Goal: Transaction & Acquisition: Download file/media

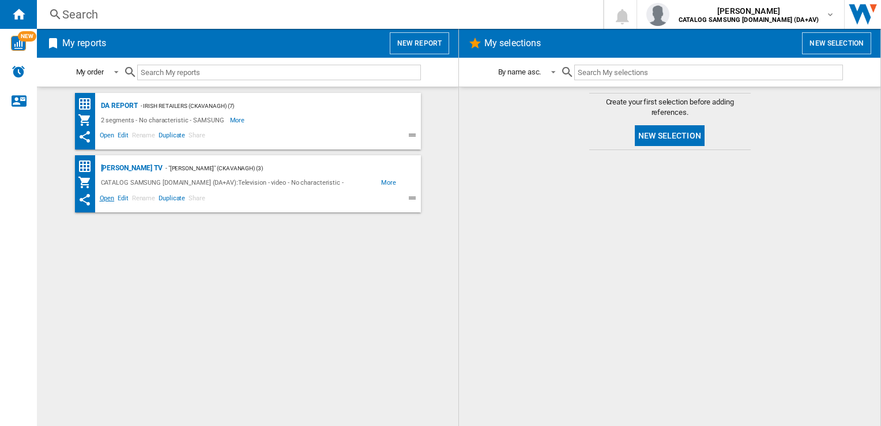
click at [110, 200] on span "Open" at bounding box center [107, 200] width 18 height 14
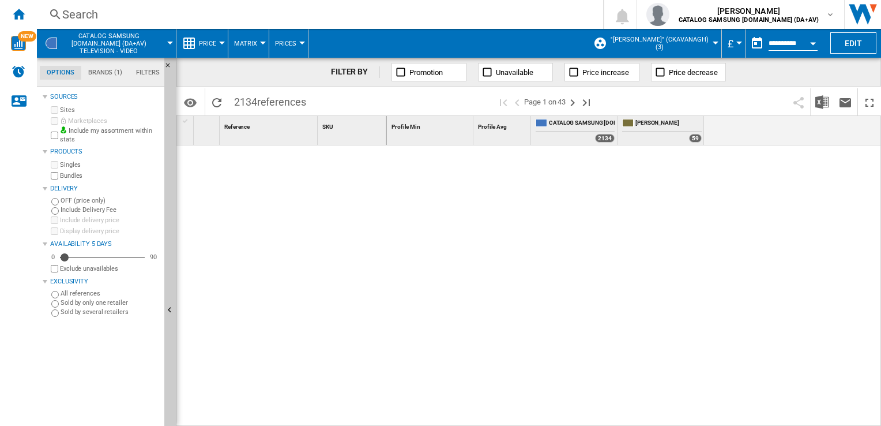
click at [62, 176] on label "Bundles" at bounding box center [110, 175] width 100 height 9
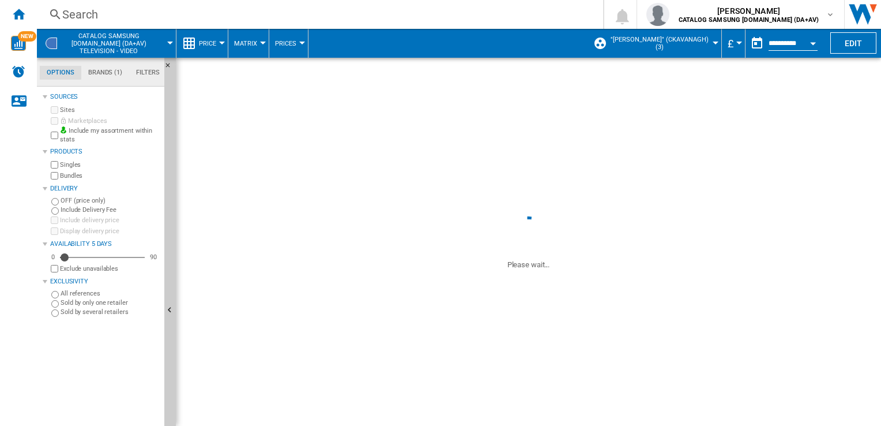
click at [734, 40] on button "£" at bounding box center [734, 43] width 12 height 29
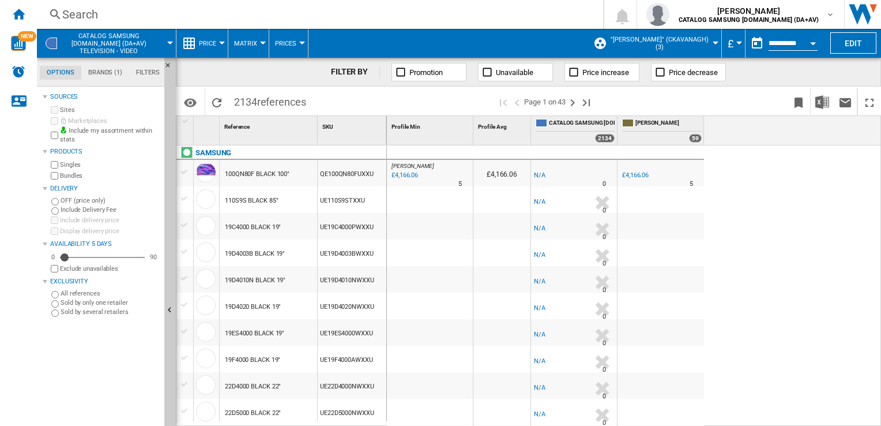
click at [733, 43] on button "£" at bounding box center [734, 43] width 12 height 29
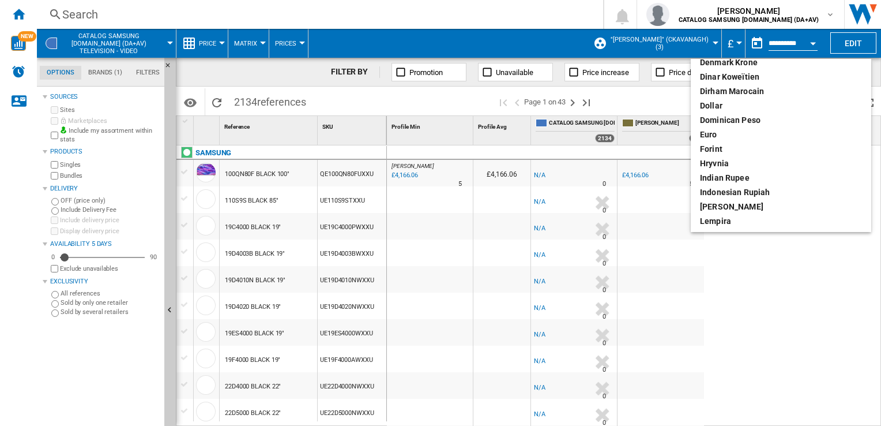
scroll to position [173, 0]
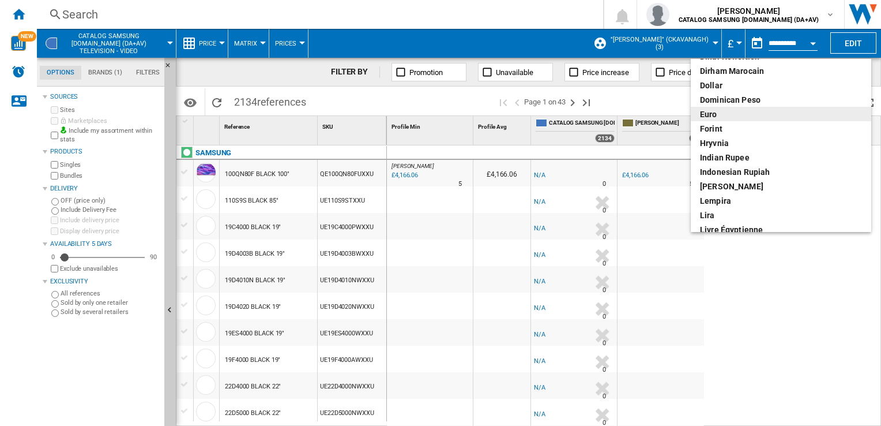
click at [722, 111] on div "euro" at bounding box center [781, 114] width 162 height 12
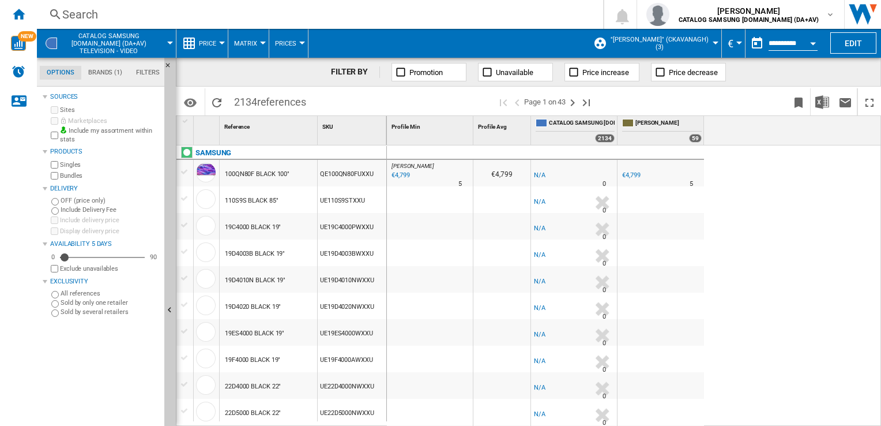
click at [761, 243] on div "[PERSON_NAME] : [PERSON_NAME] -1.0 % €4,799 % N/A 5 [PERSON_NAME] : [PERSON_NAM…" at bounding box center [634, 285] width 495 height 281
click at [824, 102] on img "Download in Excel" at bounding box center [823, 102] width 14 height 14
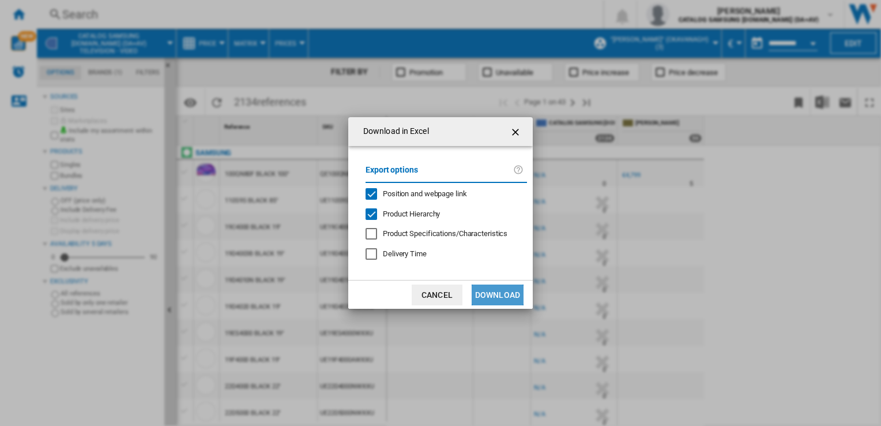
click at [501, 292] on button "Download" at bounding box center [498, 294] width 52 height 21
